Goal: Information Seeking & Learning: Learn about a topic

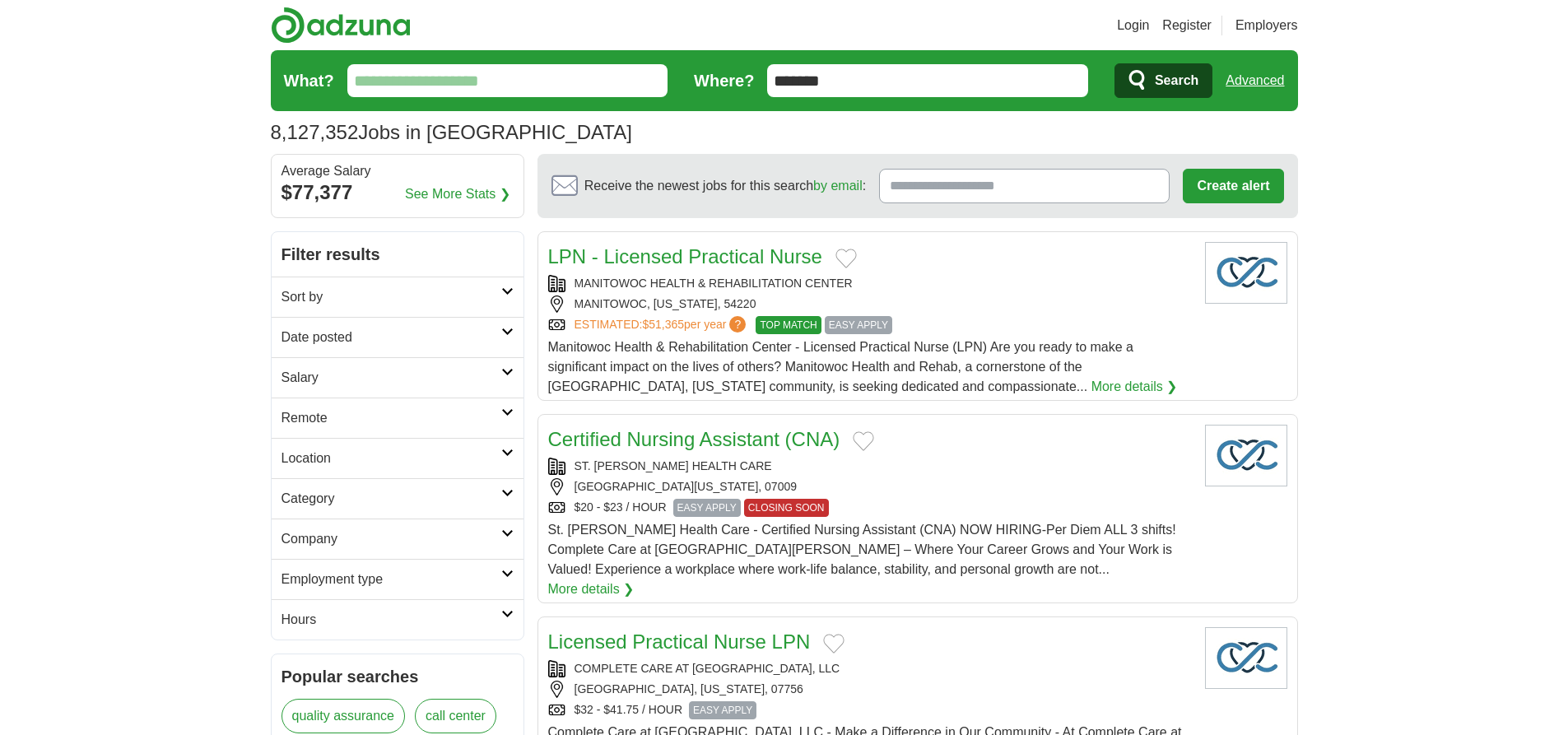
type input "*******"
click at [1254, 81] on link "Advanced" at bounding box center [1254, 80] width 58 height 33
